Goal: Navigation & Orientation: Find specific page/section

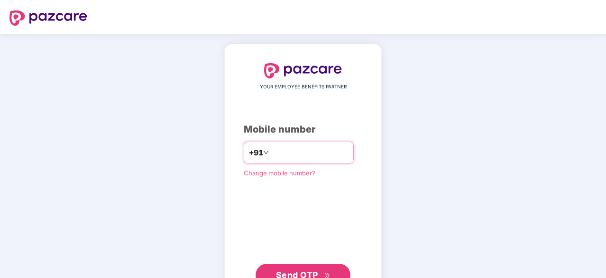
click at [321, 161] on div "+91" at bounding box center [299, 152] width 110 height 22
click at [294, 149] on input "number" at bounding box center [310, 152] width 78 height 15
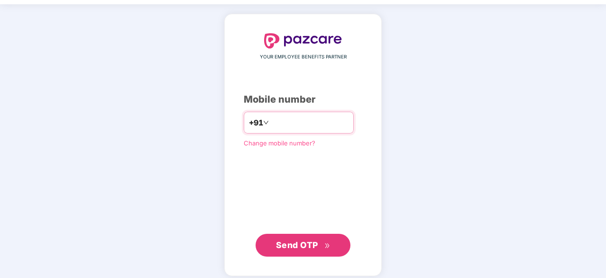
scroll to position [30, 0]
type input "**********"
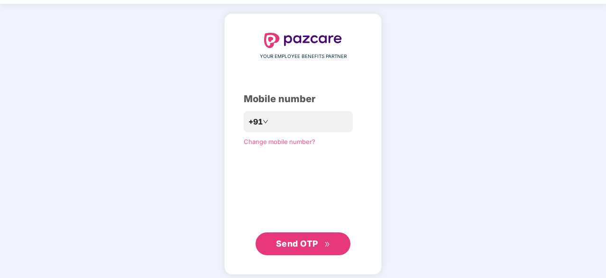
click at [318, 246] on span "Send OTP" at bounding box center [303, 243] width 55 height 13
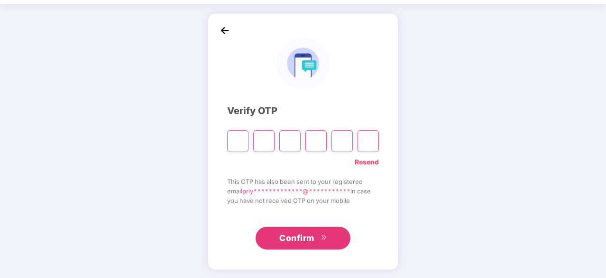
type input "*"
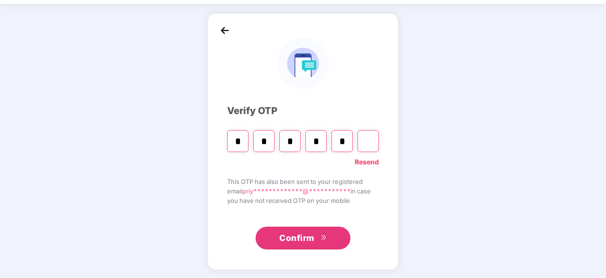
type input "*"
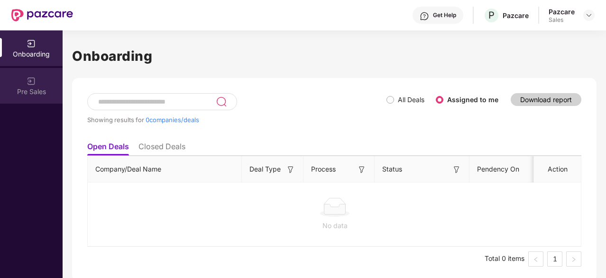
click at [34, 84] on img at bounding box center [31, 80] width 9 height 9
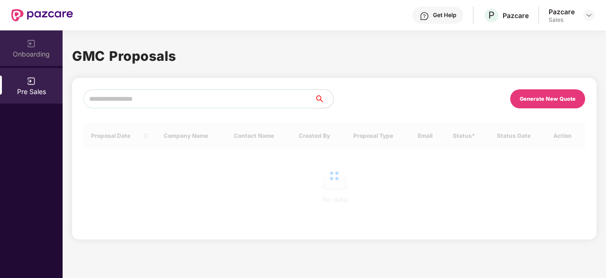
click at [46, 60] on div "Onboarding" at bounding box center [31, 48] width 63 height 36
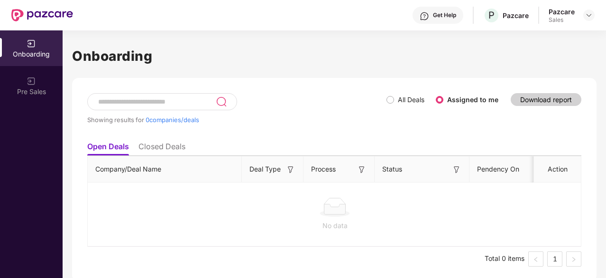
click at [160, 150] on li "Closed Deals" at bounding box center [162, 148] width 47 height 14
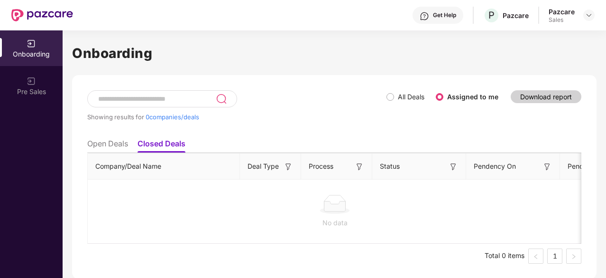
click at [156, 143] on li "Closed Deals" at bounding box center [162, 146] width 48 height 14
click at [42, 83] on div "Pre Sales" at bounding box center [31, 86] width 63 height 36
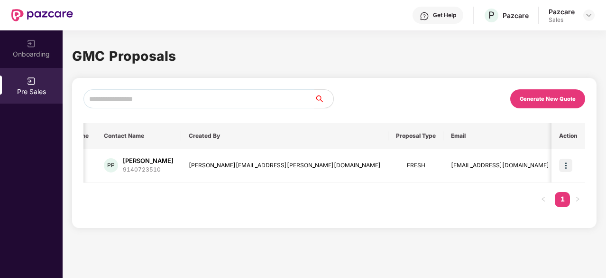
scroll to position [0, 1]
click at [28, 49] on div "Onboarding" at bounding box center [31, 53] width 63 height 9
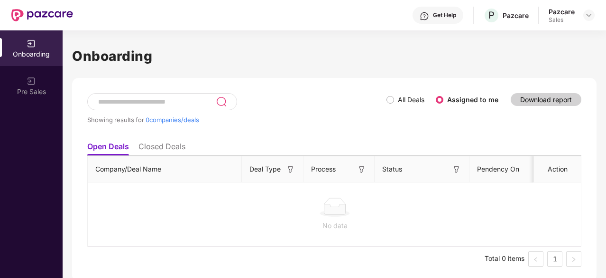
click at [170, 141] on li "Closed Deals" at bounding box center [162, 148] width 47 height 14
click at [590, 18] on img at bounding box center [590, 15] width 8 height 8
